Goal: Information Seeking & Learning: Learn about a topic

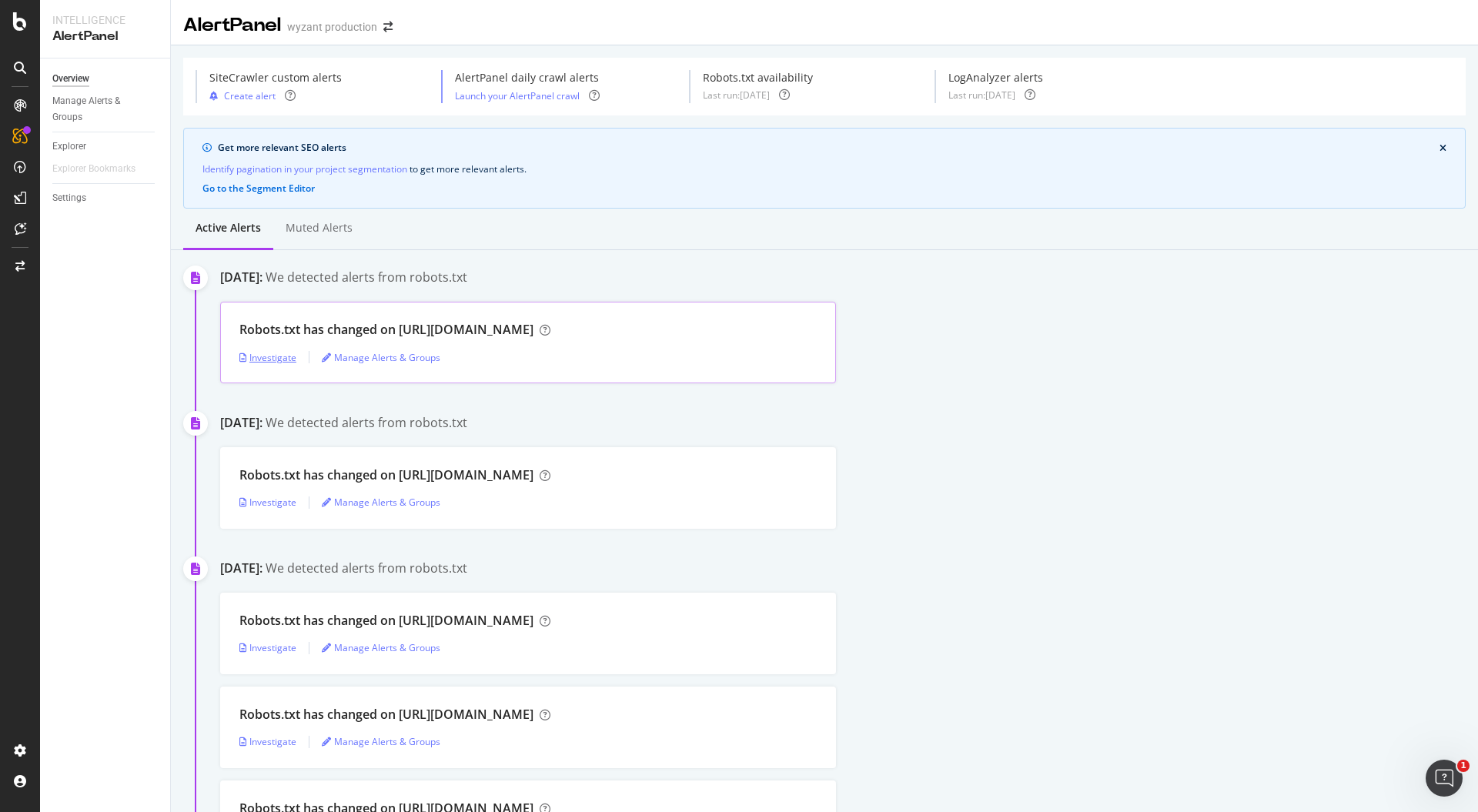
click at [281, 354] on div "Investigate" at bounding box center [268, 357] width 57 height 13
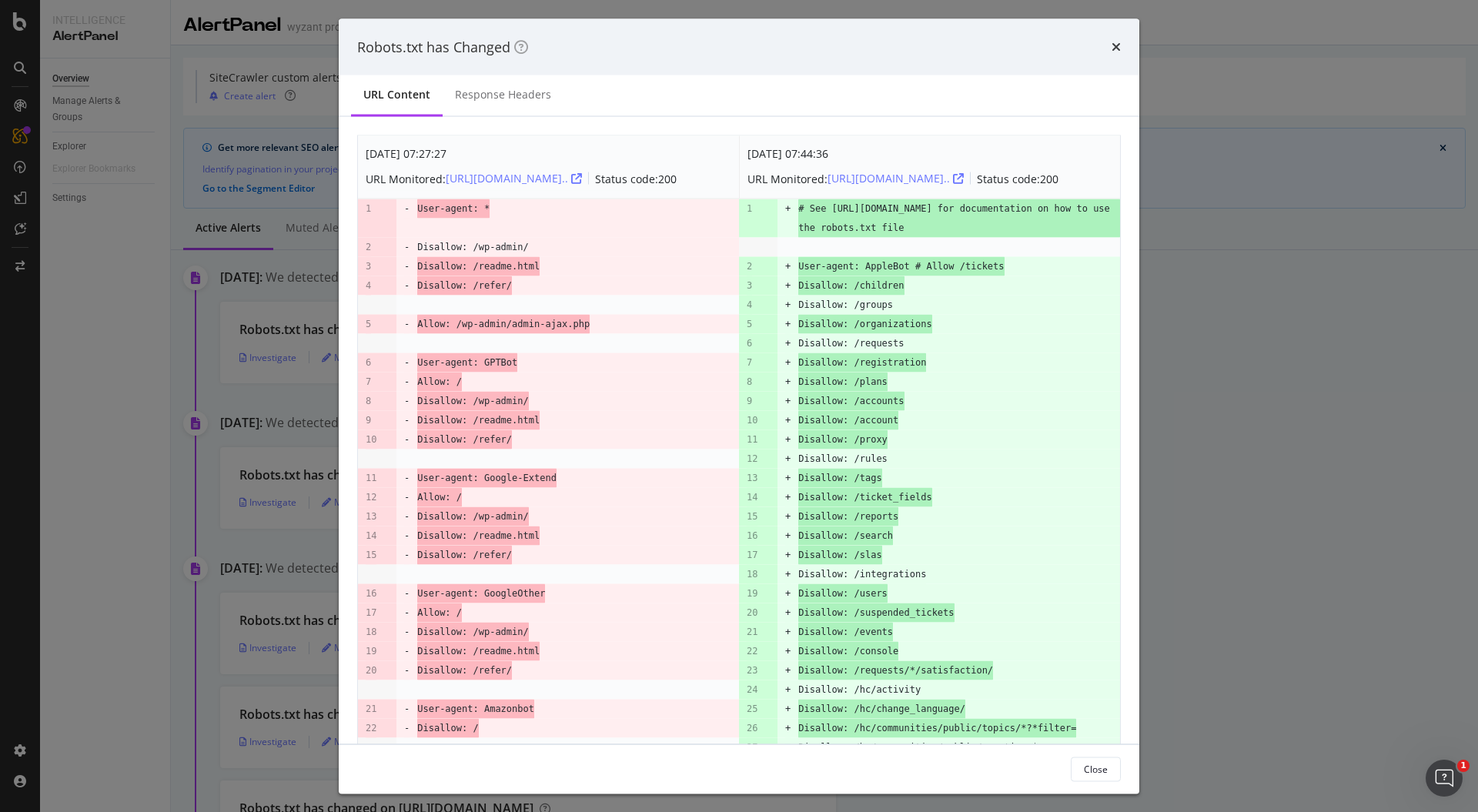
drag, startPoint x: 402, startPoint y: 221, endPoint x: 548, endPoint y: 578, distance: 385.7
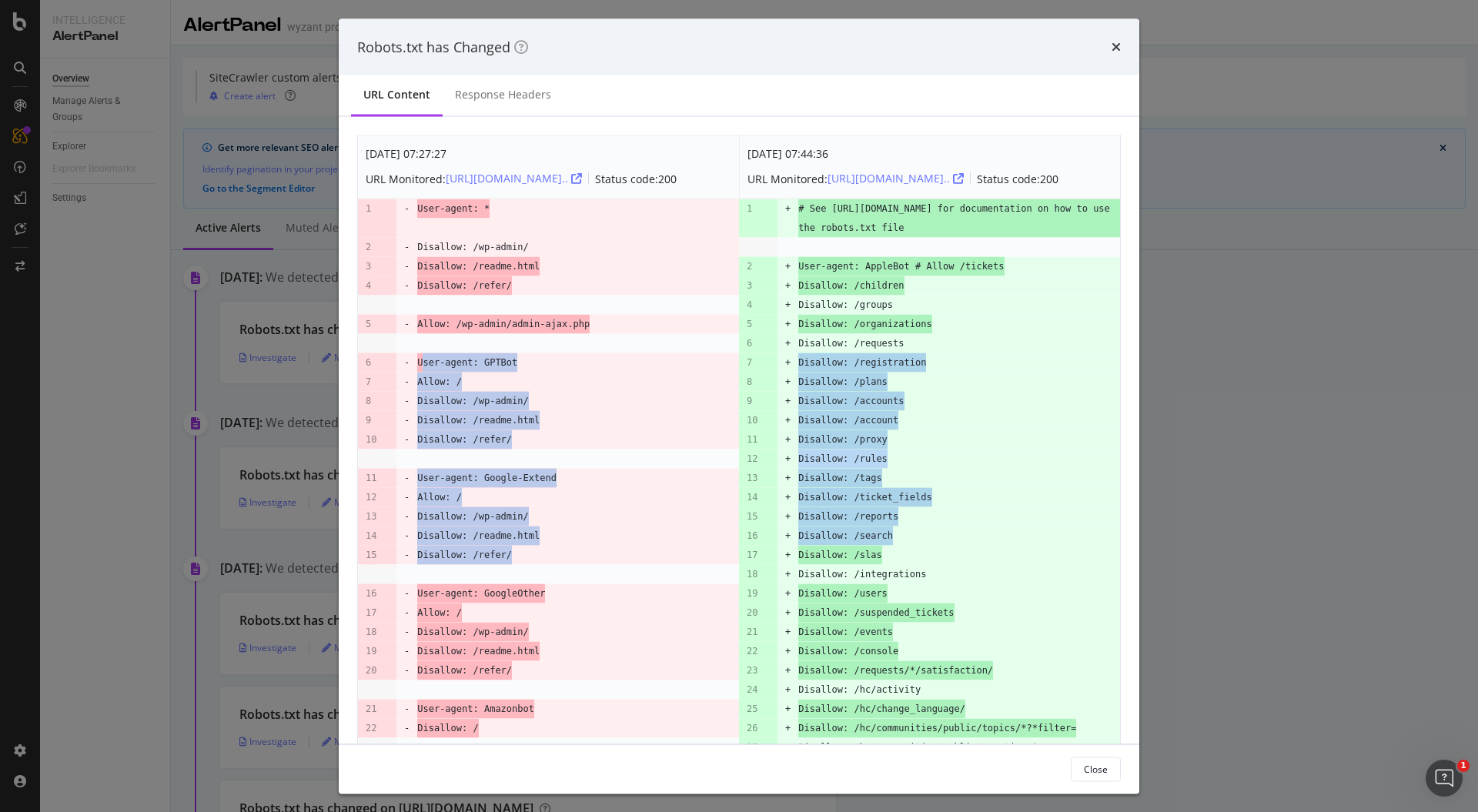
drag, startPoint x: 525, startPoint y: 563, endPoint x: 423, endPoint y: 380, distance: 209.5
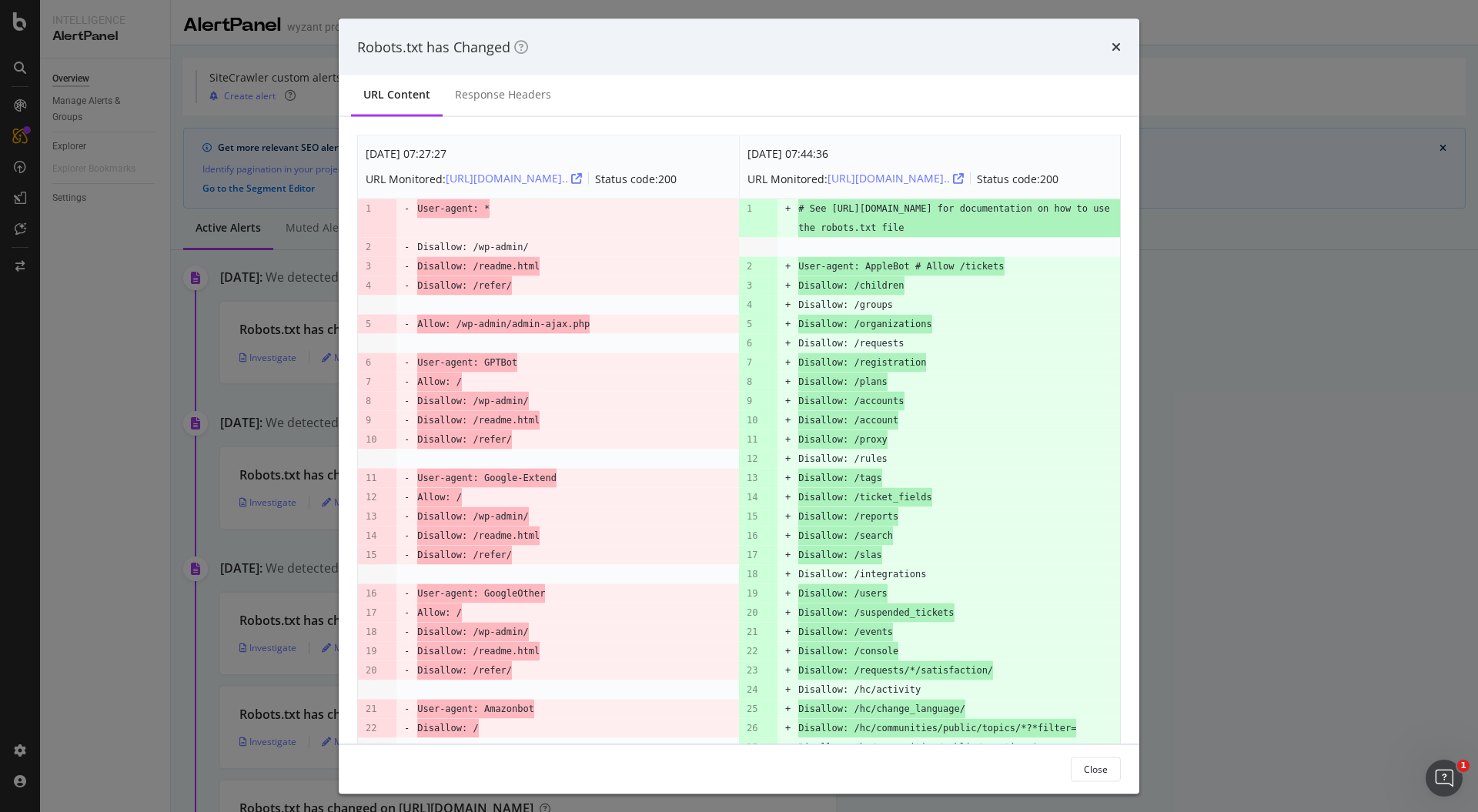
drag, startPoint x: 427, startPoint y: 352, endPoint x: 427, endPoint y: 343, distance: 9.0
click at [427, 349] on td "modal" at bounding box center [578, 343] width 322 height 19
click at [427, 276] on span "Disallow: /readme.html" at bounding box center [478, 267] width 123 height 19
click at [550, 238] on td "User-agent: *" at bounding box center [578, 217] width 322 height 39
click at [563, 176] on div "[URL][DOMAIN_NAME].." at bounding box center [514, 179] width 136 height 16
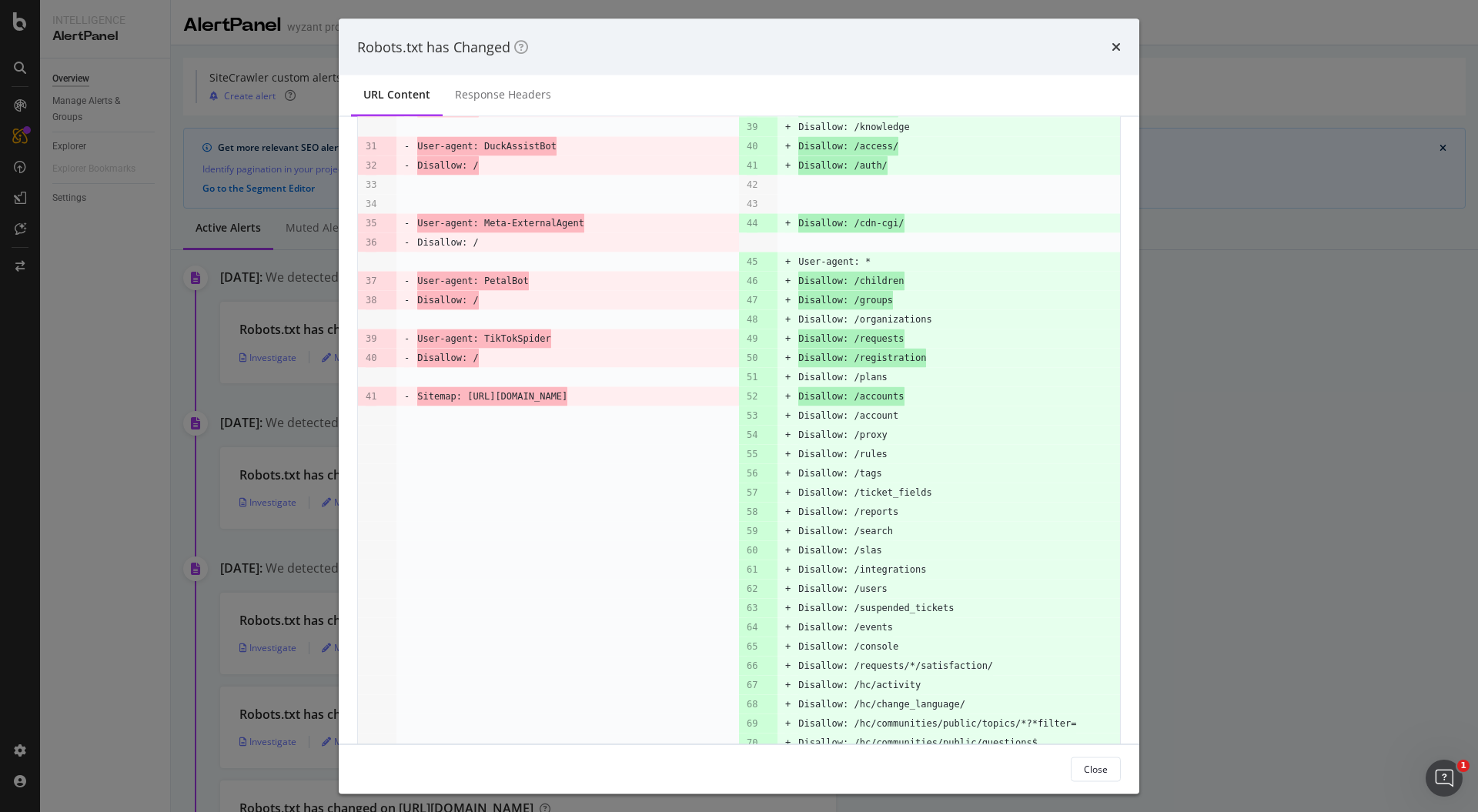
scroll to position [718, 0]
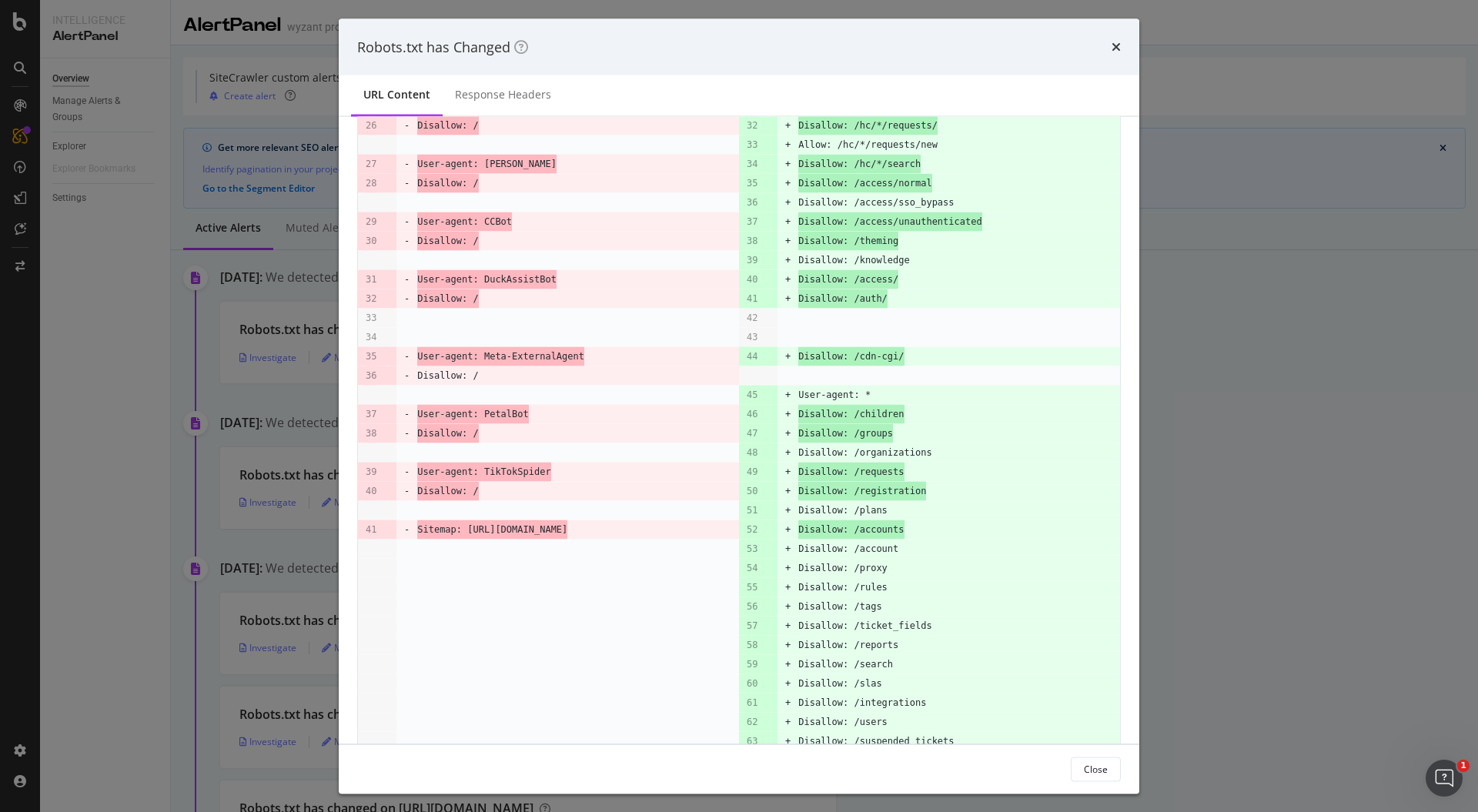
drag, startPoint x: 684, startPoint y: 540, endPoint x: 426, endPoint y: 167, distance: 453.5
click at [426, 167] on tbody "[DATE] 07:27:27 URL Monitored: [URL][DOMAIN_NAME].. Status code: 200 [DATE] 07:…" at bounding box center [739, 344] width 762 height 1853
click at [546, 193] on td "Disallow: /" at bounding box center [578, 183] width 322 height 19
click at [629, 366] on td "User-agent: Meta-ExternalAgent" at bounding box center [578, 356] width 322 height 19
click at [635, 346] on td "modal" at bounding box center [578, 337] width 322 height 19
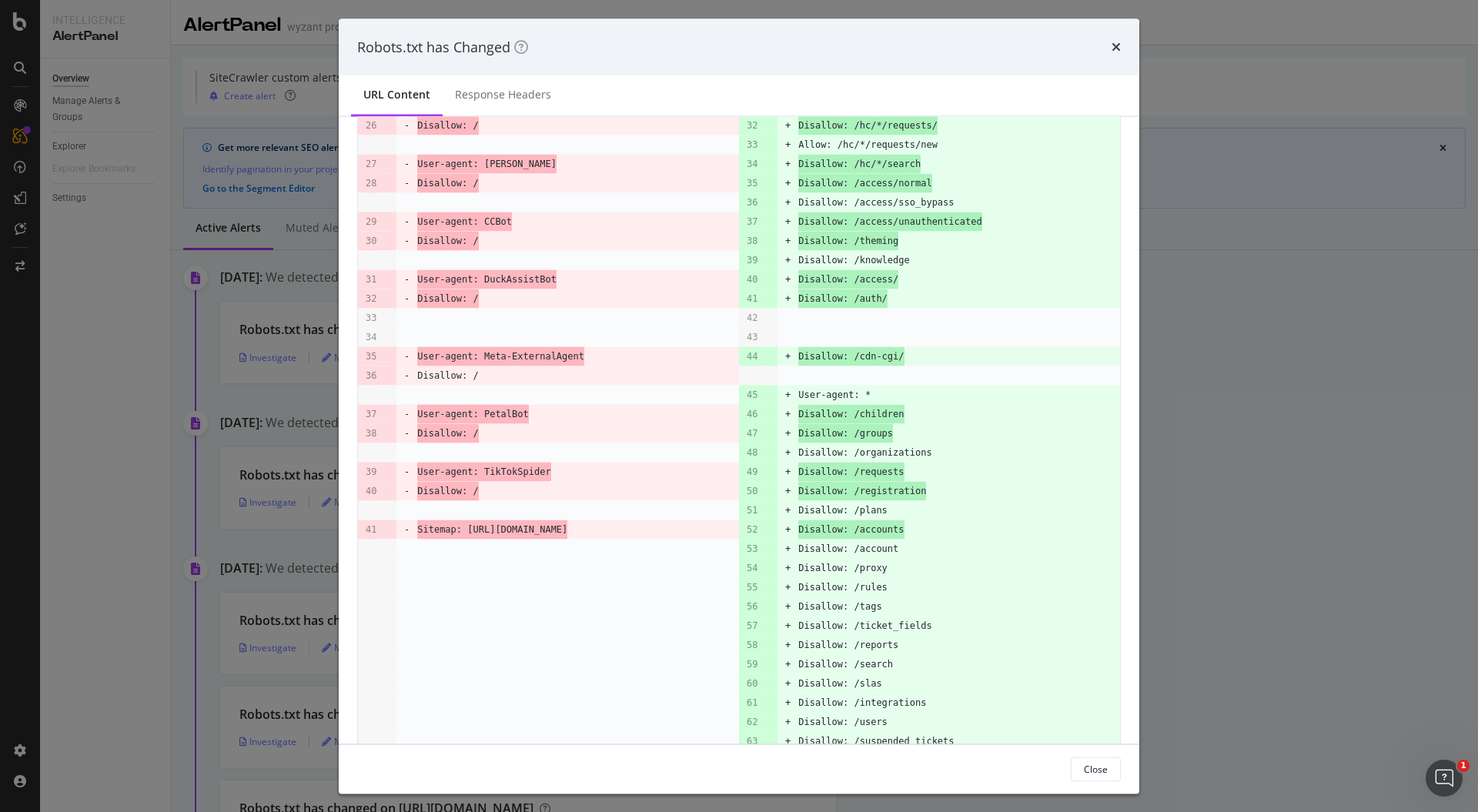
click at [619, 290] on td "User-agent: DuckAssistBot" at bounding box center [578, 280] width 322 height 19
click at [560, 229] on td "User-agent: CCBot" at bounding box center [578, 222] width 322 height 19
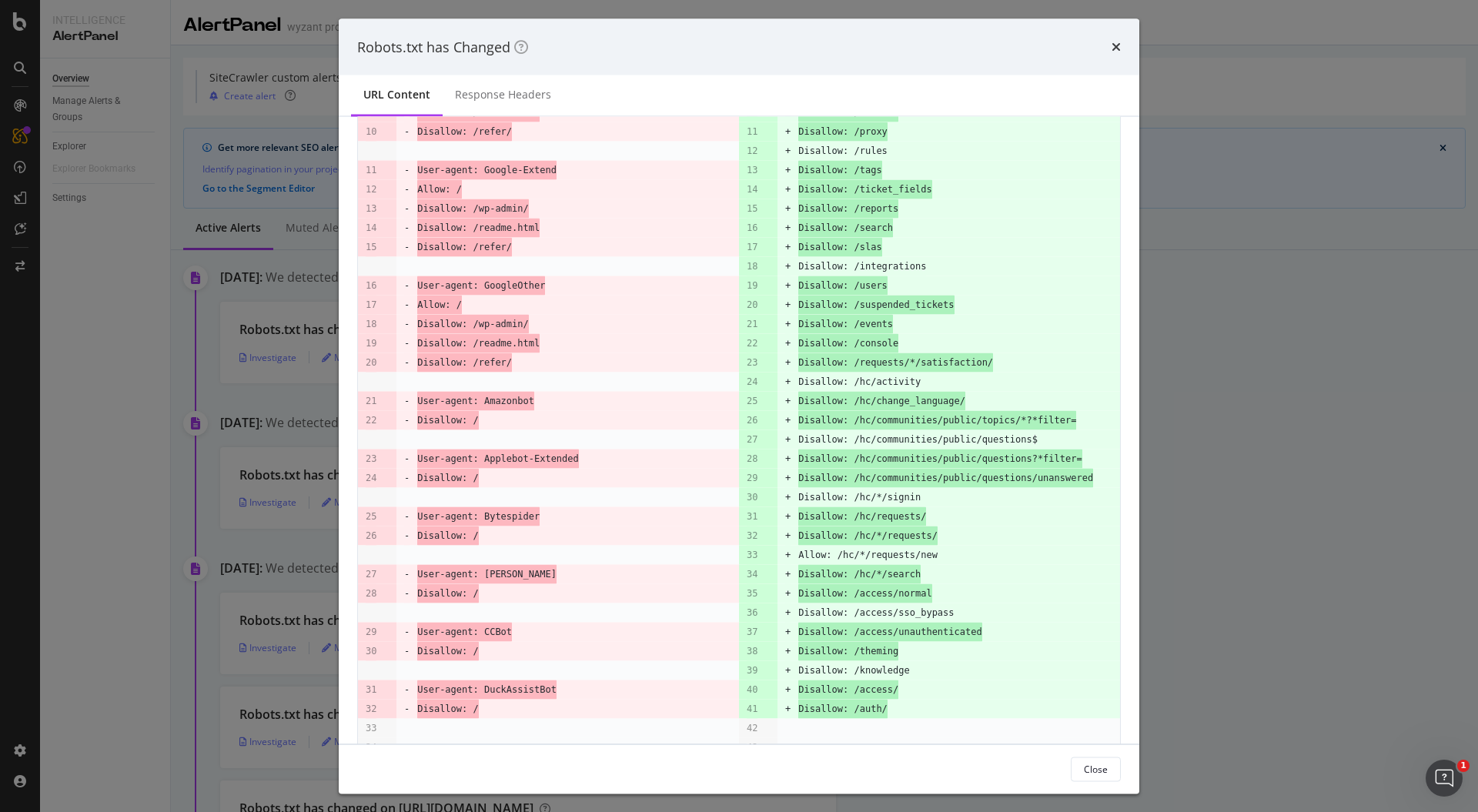
scroll to position [0, 0]
